Goal: Check status

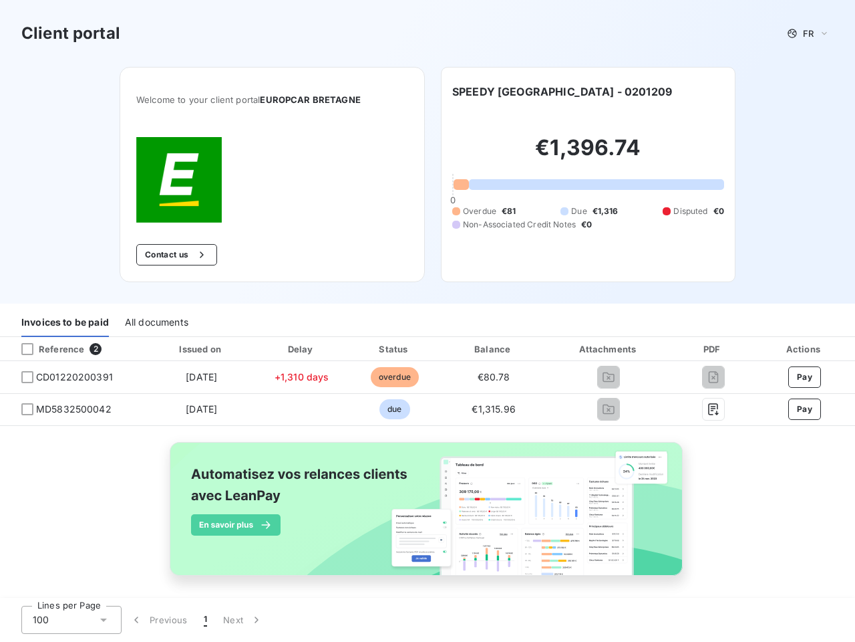
click at [428, 321] on div "Invoices to be paid All documents" at bounding box center [427, 323] width 855 height 28
click at [803, 33] on span "FR" at bounding box center [808, 33] width 11 height 11
click at [169, 255] on button "Contact us" at bounding box center [176, 254] width 81 height 21
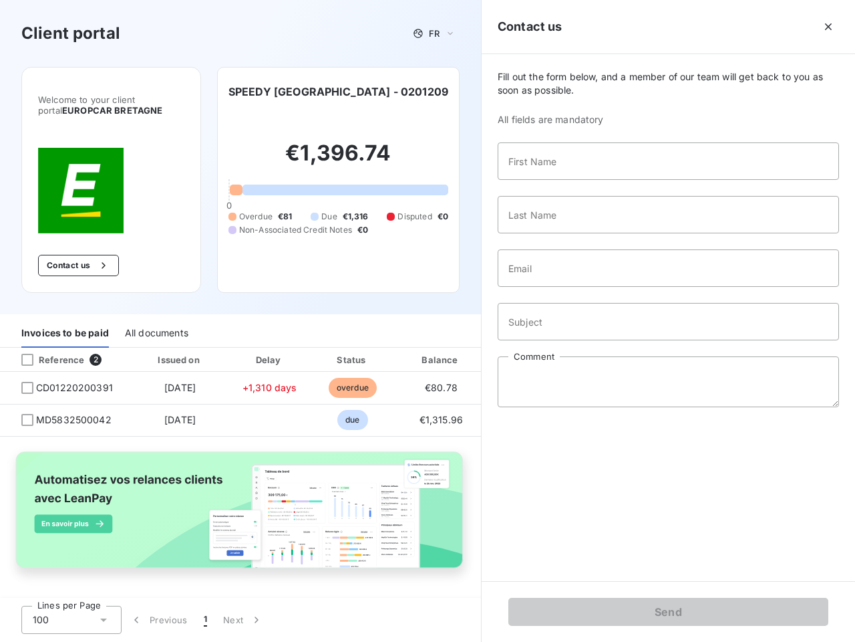
click at [521, 92] on div "Contact us Fill out the form below, and a member of our team will get back to y…" at bounding box center [668, 321] width 374 height 642
click at [65, 323] on div "Invoices to be paid" at bounding box center [65, 333] width 88 height 28
click at [156, 323] on div "All documents" at bounding box center [156, 333] width 63 height 28
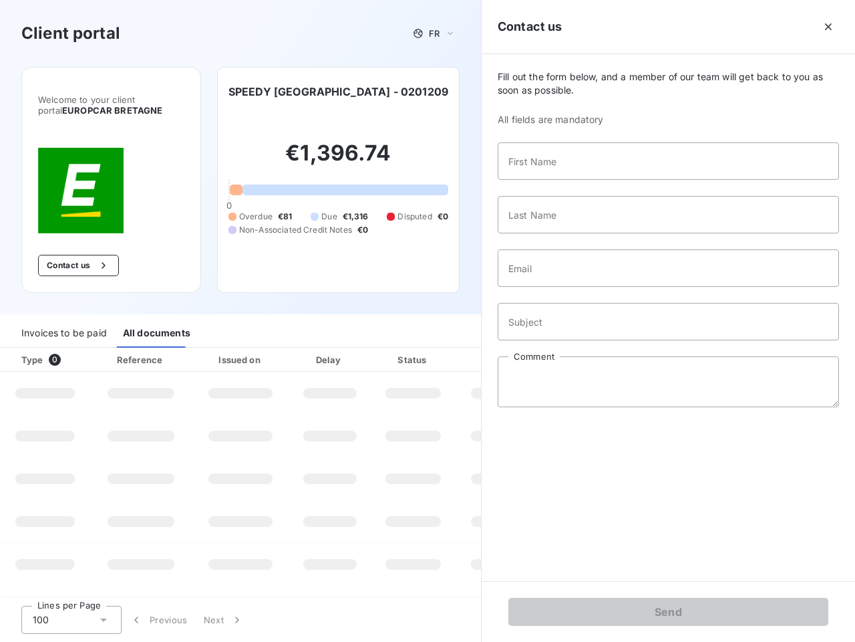
click at [72, 349] on th "Type 0" at bounding box center [45, 360] width 90 height 24
click at [27, 349] on th "Type 0" at bounding box center [45, 360] width 90 height 24
click at [198, 349] on th "Issued on" at bounding box center [241, 360] width 98 height 24
click at [297, 349] on th "Delay" at bounding box center [330, 360] width 82 height 24
